Goal: Task Accomplishment & Management: Manage account settings

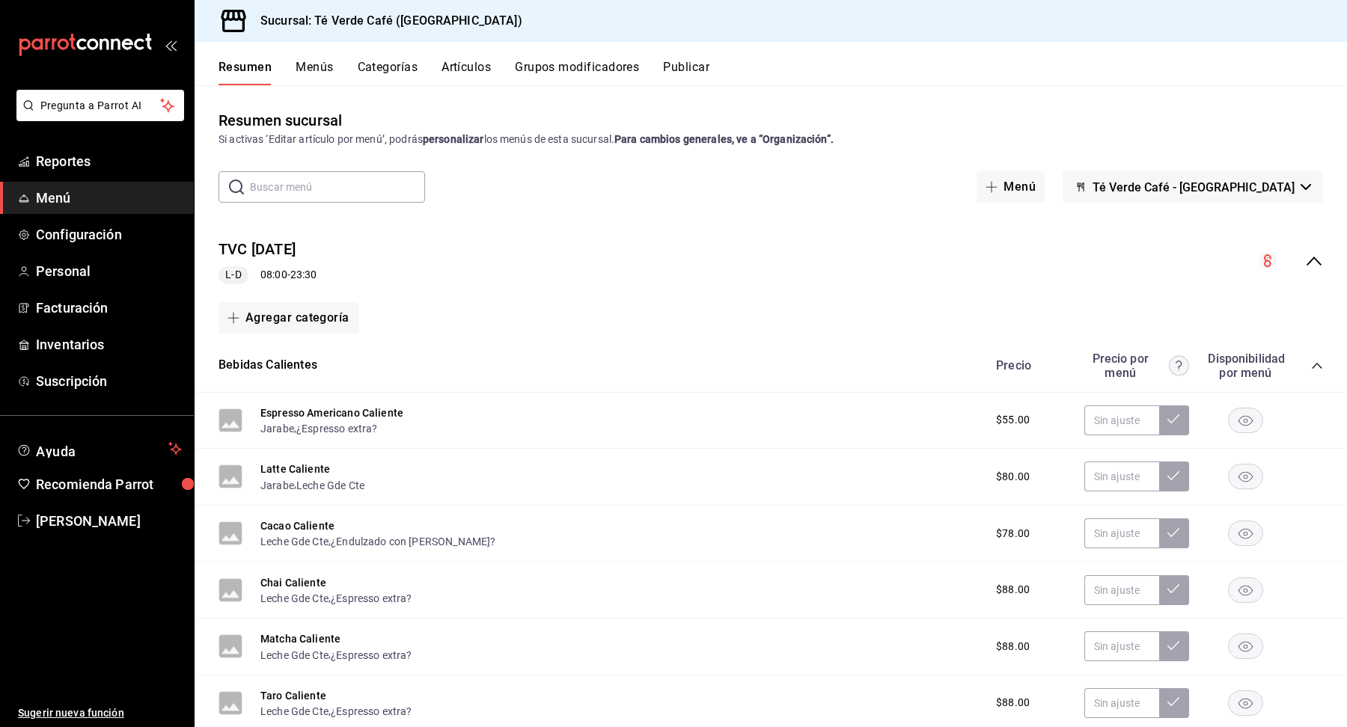
scroll to position [17368, 0]
click at [37, 340] on span "Inventarios" at bounding box center [109, 344] width 146 height 20
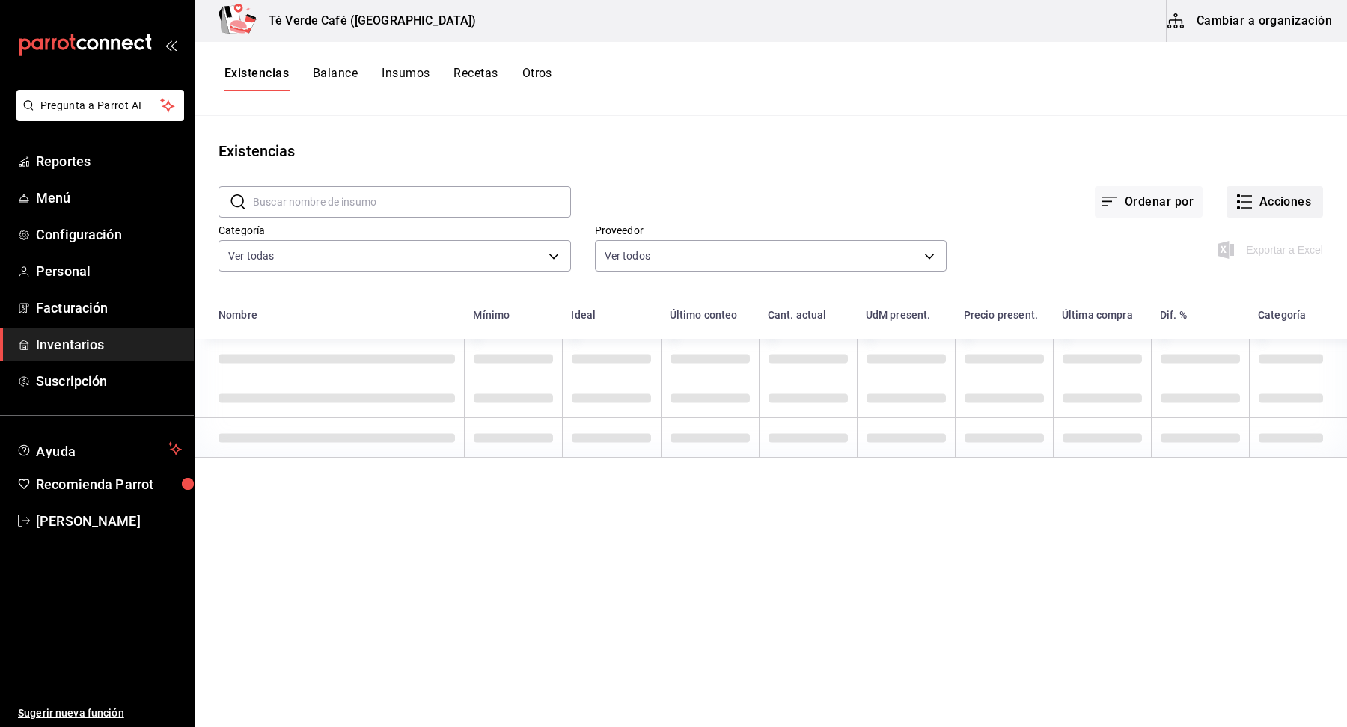
click at [1283, 208] on button "Acciones" at bounding box center [1274, 201] width 97 height 31
click at [1247, 441] on span "Ajuste" at bounding box center [1260, 442] width 126 height 16
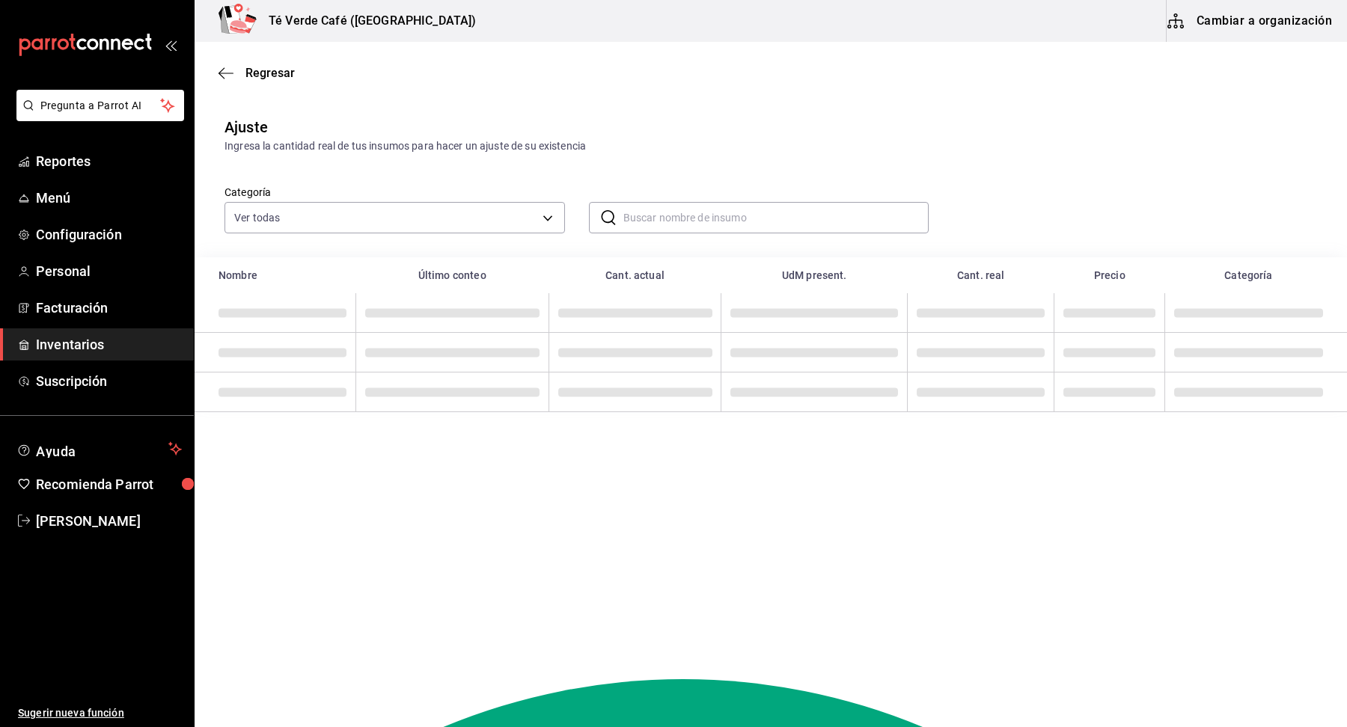
click at [661, 225] on input "text" at bounding box center [776, 218] width 306 height 30
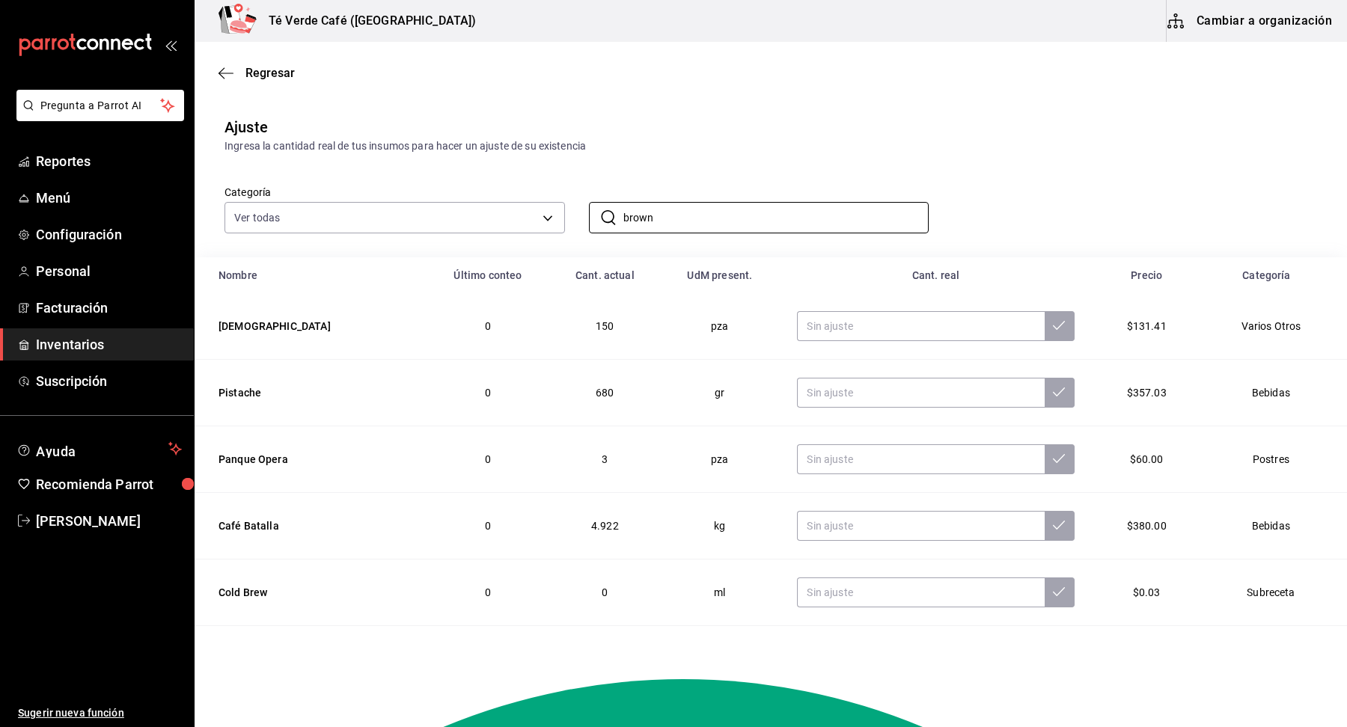
type input "Brownie"
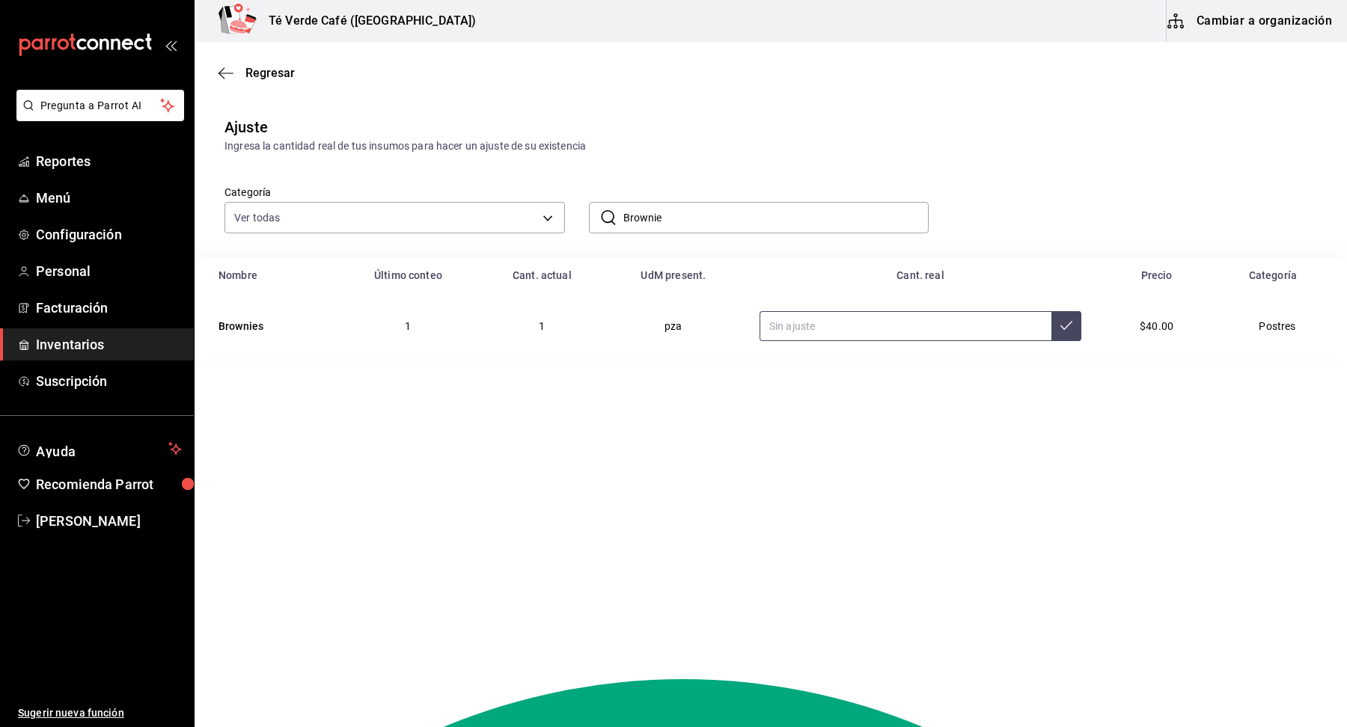
click at [905, 326] on input "text" at bounding box center [905, 326] width 292 height 30
type input "0.00"
click at [1071, 331] on button at bounding box center [1066, 326] width 30 height 30
click at [691, 214] on input "Brownie" at bounding box center [776, 218] width 306 height 30
type textarea "Brownie"
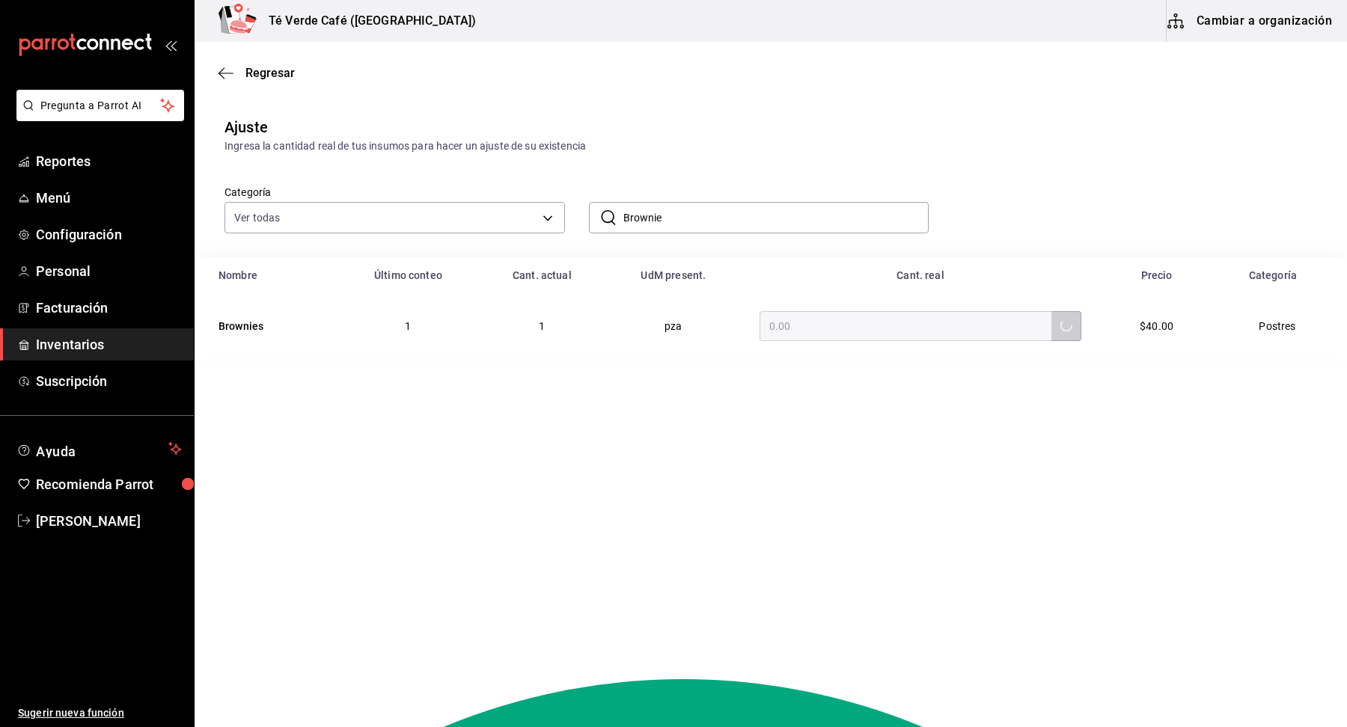
click at [691, 214] on input "Brownie" at bounding box center [776, 218] width 306 height 30
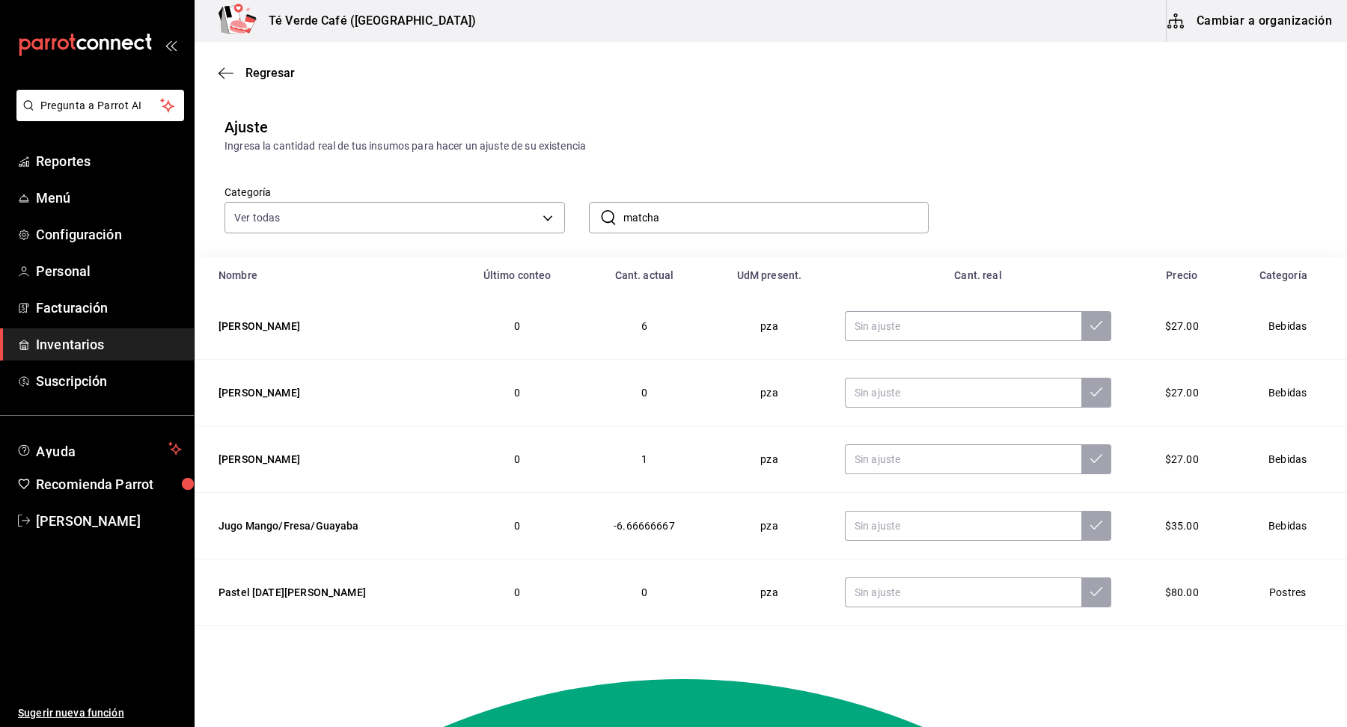
click at [700, 224] on input "matcha" at bounding box center [776, 218] width 306 height 30
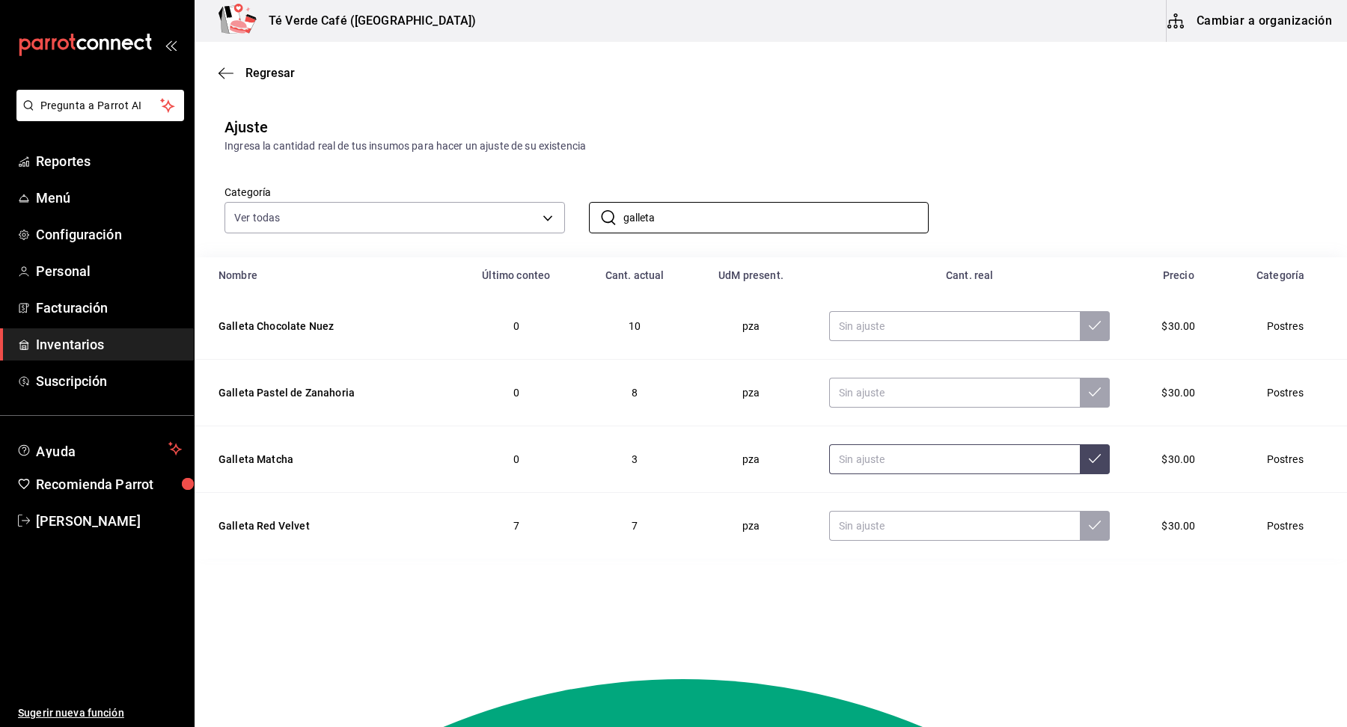
type input "galleta"
click at [972, 464] on input "text" at bounding box center [954, 459] width 251 height 30
type input "2.00"
click at [1090, 462] on icon at bounding box center [1095, 459] width 12 height 12
click at [962, 531] on input "text" at bounding box center [954, 526] width 251 height 30
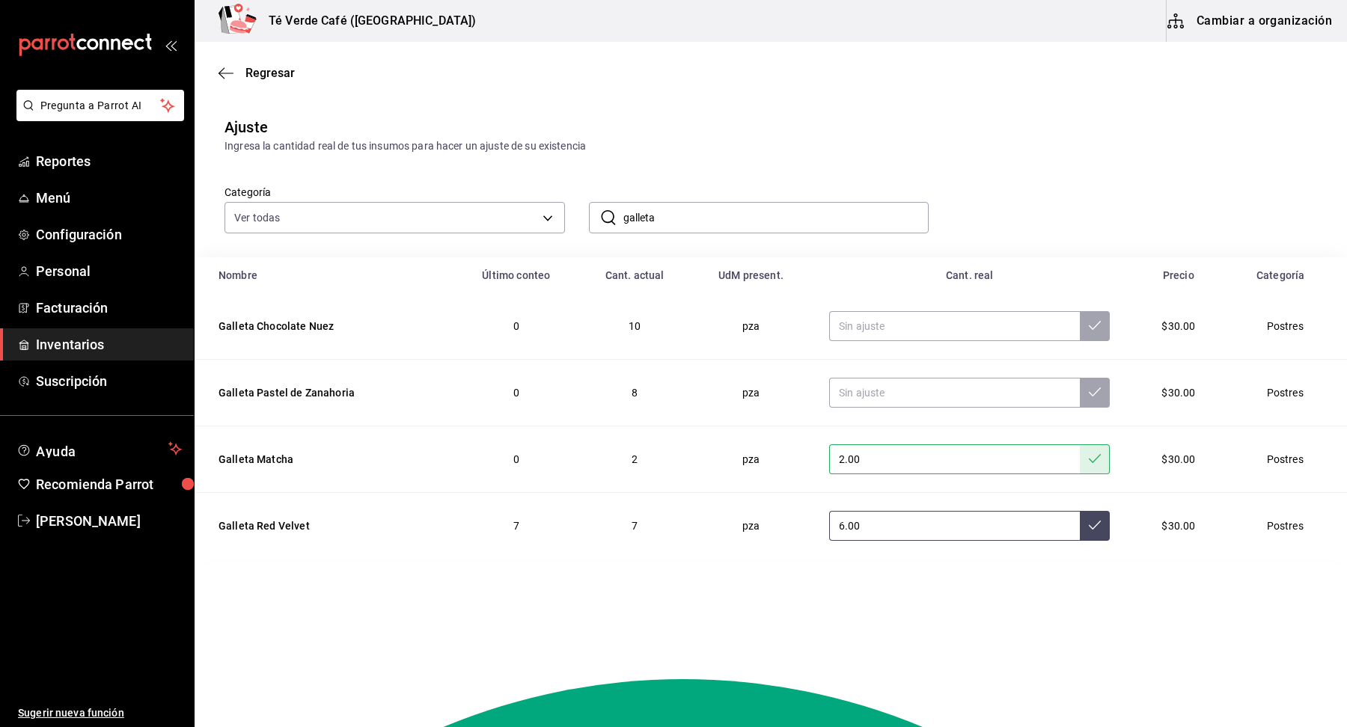
type input "6.00"
click at [1095, 534] on button at bounding box center [1095, 526] width 30 height 30
click at [41, 154] on span "Reportes" at bounding box center [109, 161] width 146 height 20
